Goal: Task Accomplishment & Management: Use online tool/utility

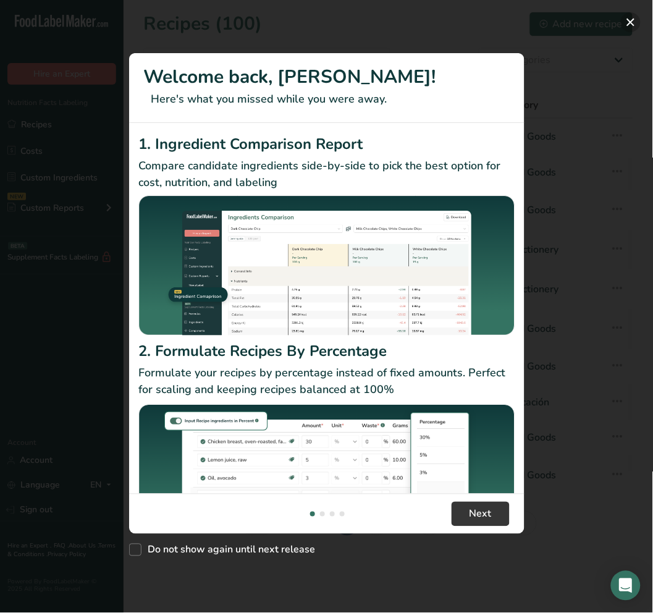
click at [627, 19] on button "New Features" at bounding box center [631, 22] width 20 height 20
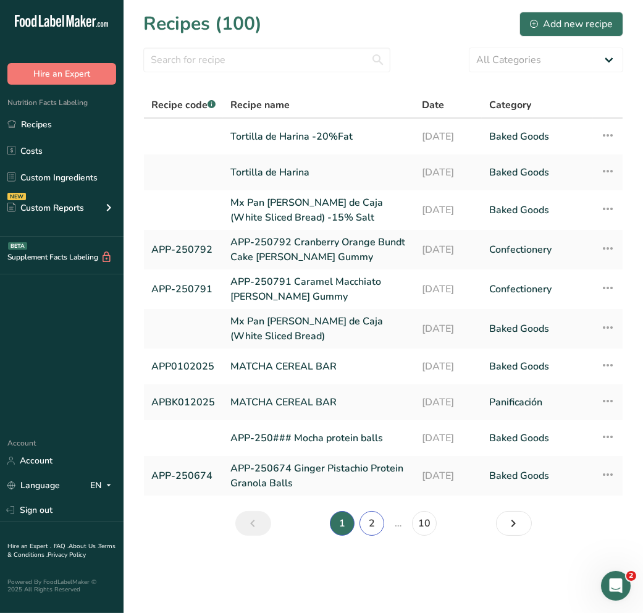
click at [373, 473] on link "2" at bounding box center [372, 523] width 25 height 25
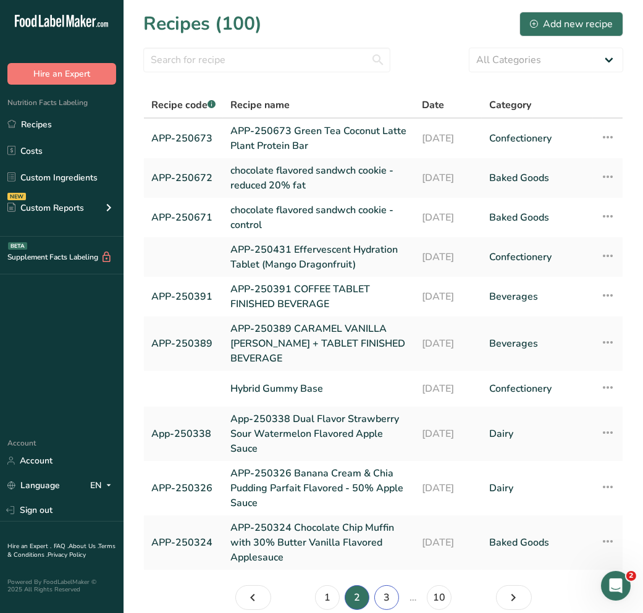
click at [383, 473] on link "3" at bounding box center [386, 597] width 25 height 25
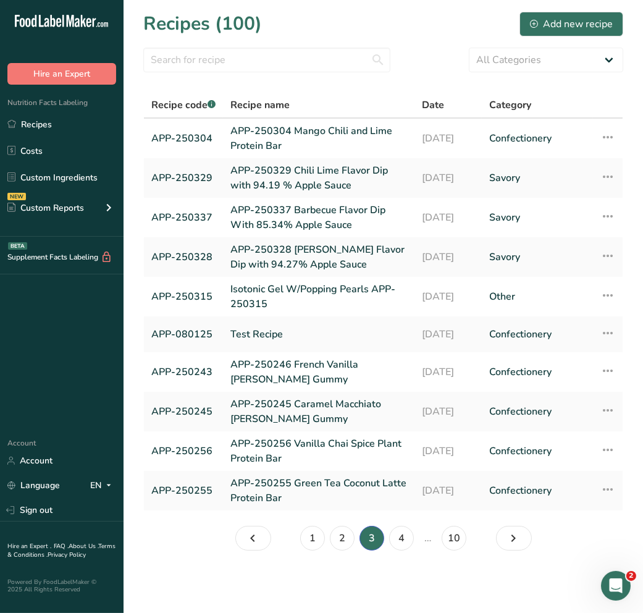
click at [377, 473] on main "Recipes (100) Add new recipe All Categories Baked Goods Beverages Confectionery…" at bounding box center [321, 306] width 643 height 613
click at [403, 473] on link "4" at bounding box center [401, 538] width 25 height 25
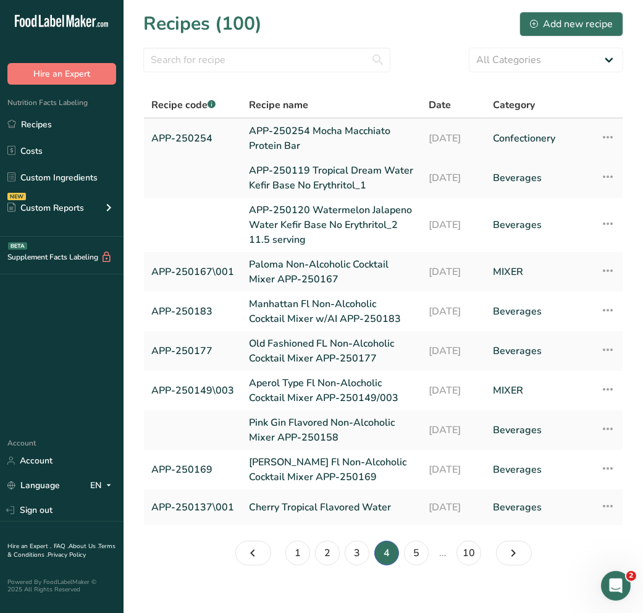
click at [285, 146] on link "APP-250254 Mocha Macchiato Protein Bar" at bounding box center [331, 139] width 165 height 30
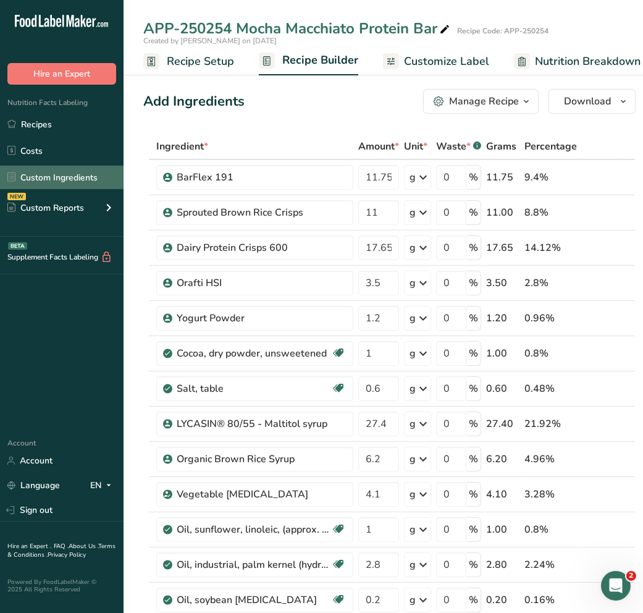
click at [198, 62] on span "Recipe Setup" at bounding box center [200, 61] width 67 height 17
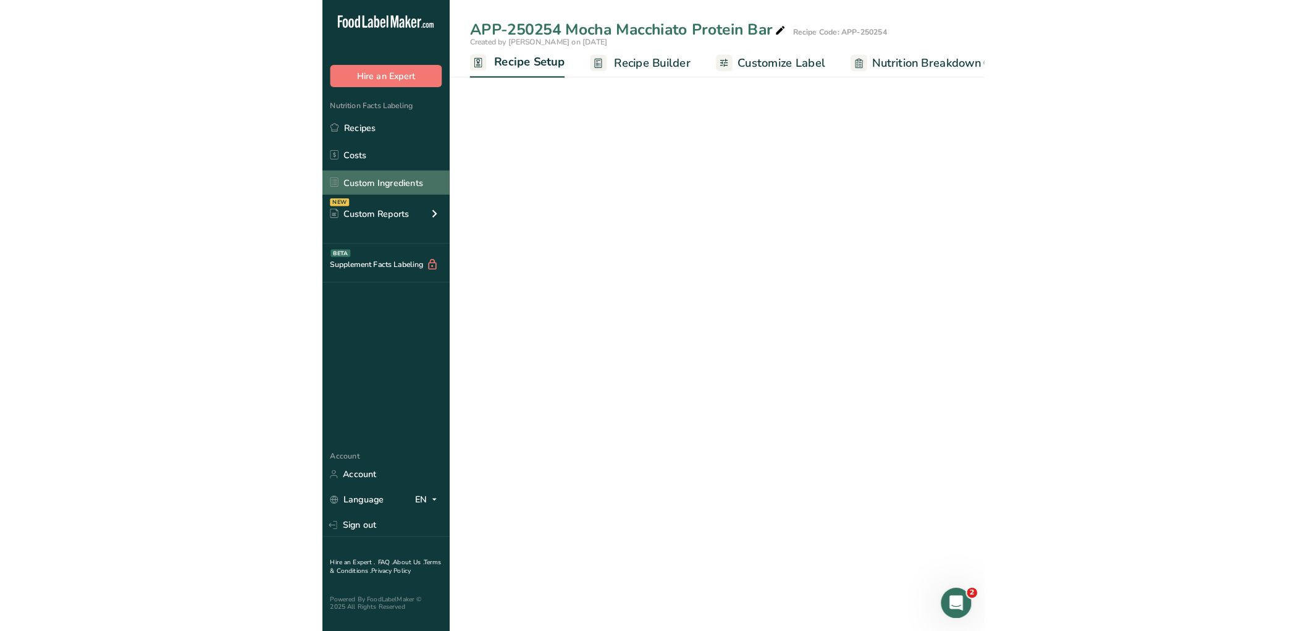
scroll to position [0, 4]
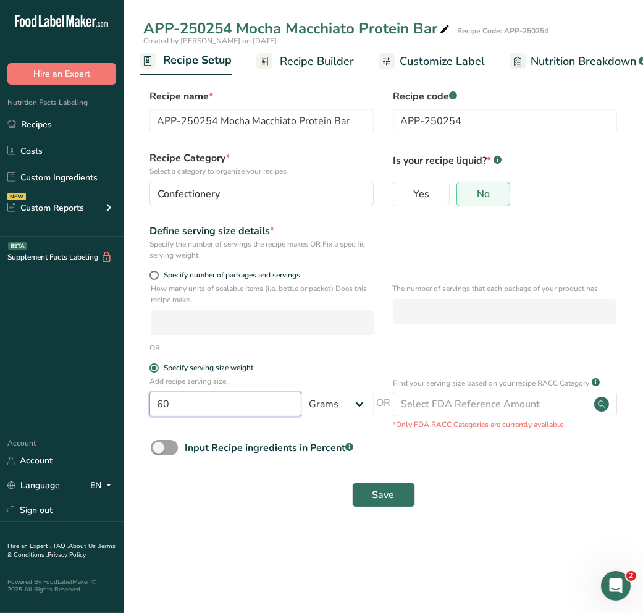
drag, startPoint x: 247, startPoint y: 400, endPoint x: -5, endPoint y: 377, distance: 253.0
click at [0, 377] on html ".a-20{fill:#fff;} Hire an Expert Nutrition Facts Labeling Recipes Costs Custom …" at bounding box center [321, 306] width 643 height 613
type input "9.75"
click at [374, 473] on main "APP-250254 Mocha Macchiato Protein Bar Recipe Code: APP-250254 Created by Jacki…" at bounding box center [321, 306] width 643 height 613
click at [368, 473] on button "Save" at bounding box center [383, 494] width 63 height 25
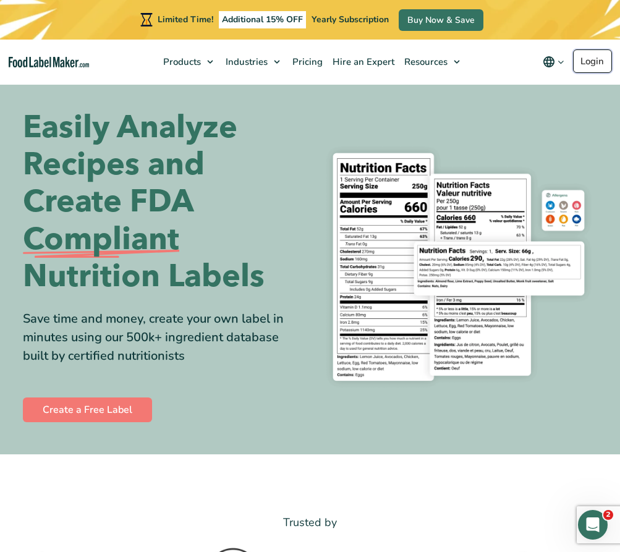
click at [578, 59] on link "Login" at bounding box center [592, 60] width 39 height 23
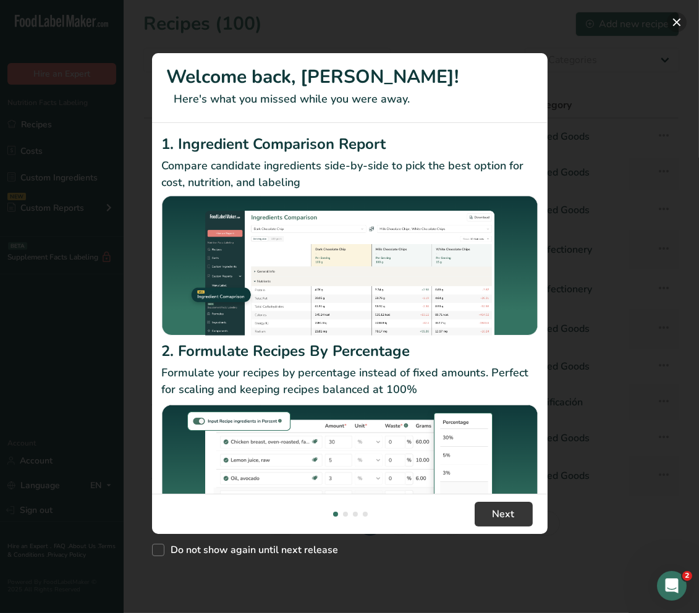
click at [680, 20] on button "New Features" at bounding box center [677, 22] width 20 height 20
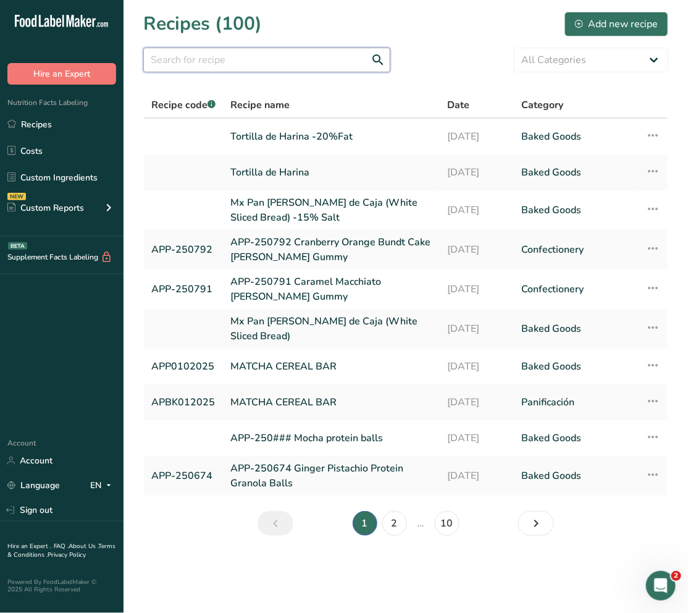
click at [229, 56] on input "text" at bounding box center [266, 60] width 247 height 25
type input "t"
type input "mango chili"
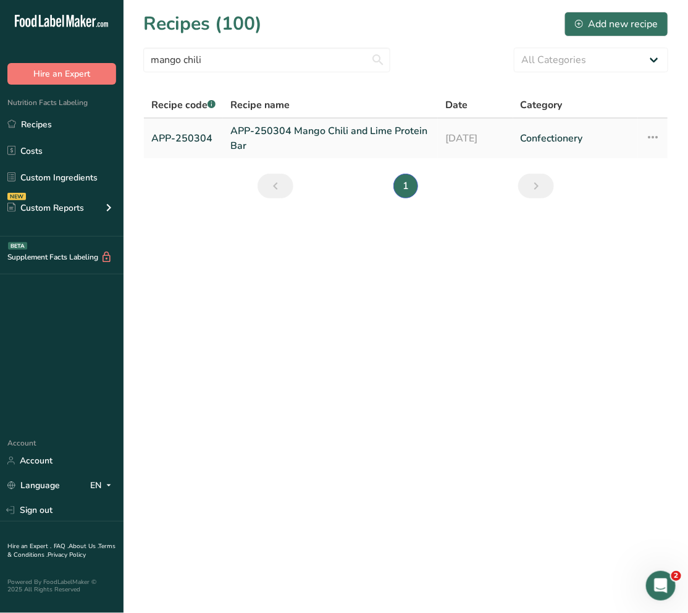
click at [260, 124] on link "APP-250304 Mango Chili and Lime Protein Bar" at bounding box center [330, 139] width 200 height 30
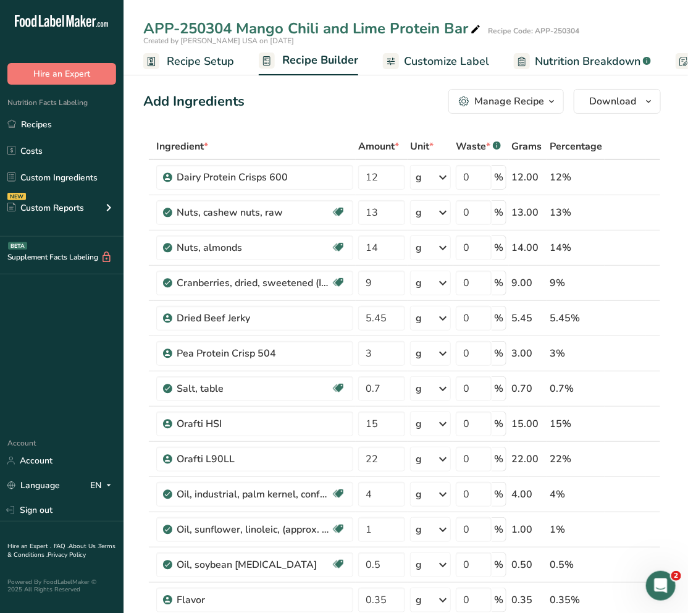
click at [177, 60] on span "Recipe Setup" at bounding box center [200, 61] width 67 height 17
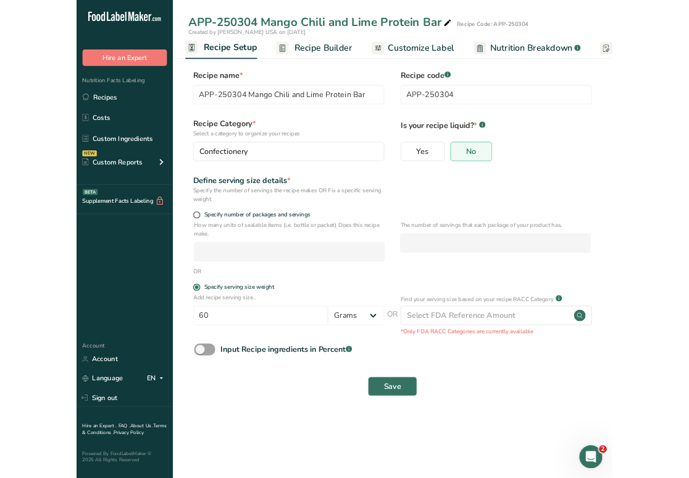
scroll to position [0, 4]
